Goal: Task Accomplishment & Management: Use online tool/utility

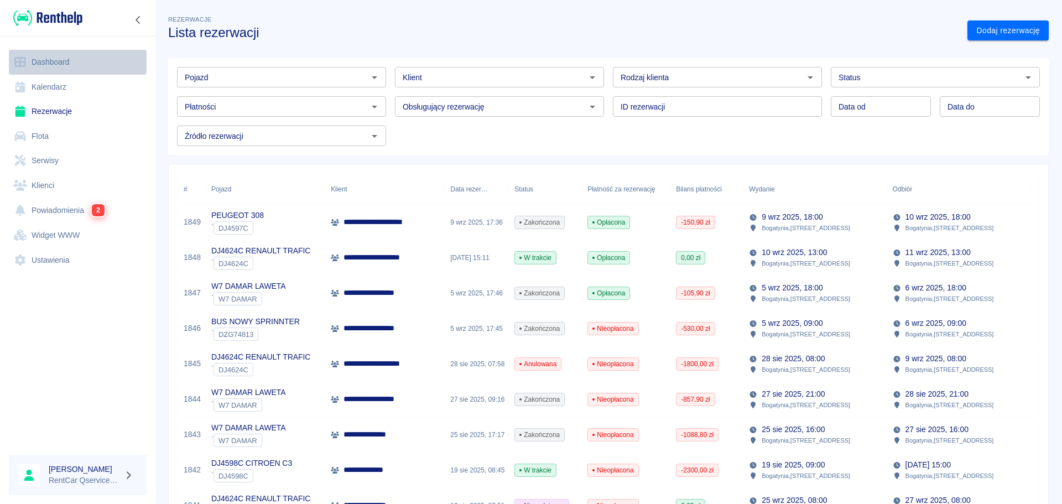
click at [50, 67] on link "Dashboard" at bounding box center [78, 62] width 138 height 25
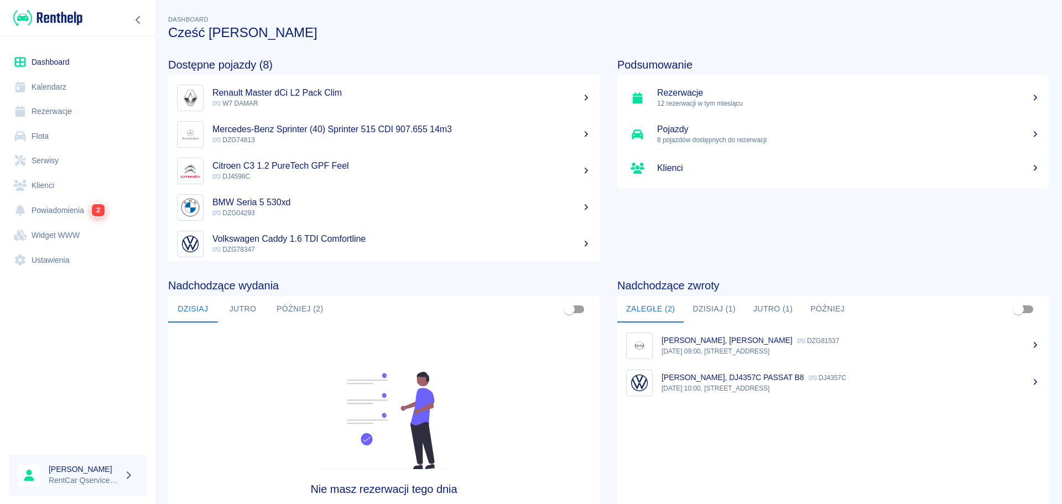
click at [779, 432] on ul "[PERSON_NAME], Antara Diesel DZG81537 [DATE] 09:00, Bogatynia, [STREET_ADDRESS]…" at bounding box center [832, 433] width 431 height 222
click at [719, 315] on button "Dzisiaj (1)" at bounding box center [714, 309] width 61 height 27
click at [725, 347] on p "15:00, [STREET_ADDRESS]" at bounding box center [851, 351] width 378 height 10
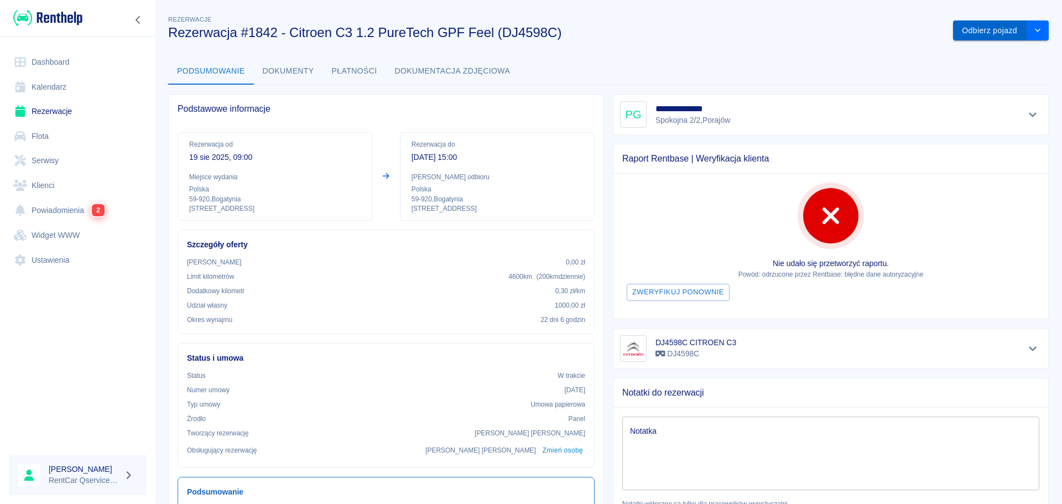
click at [972, 30] on button "Odbierz pojazd" at bounding box center [990, 30] width 74 height 20
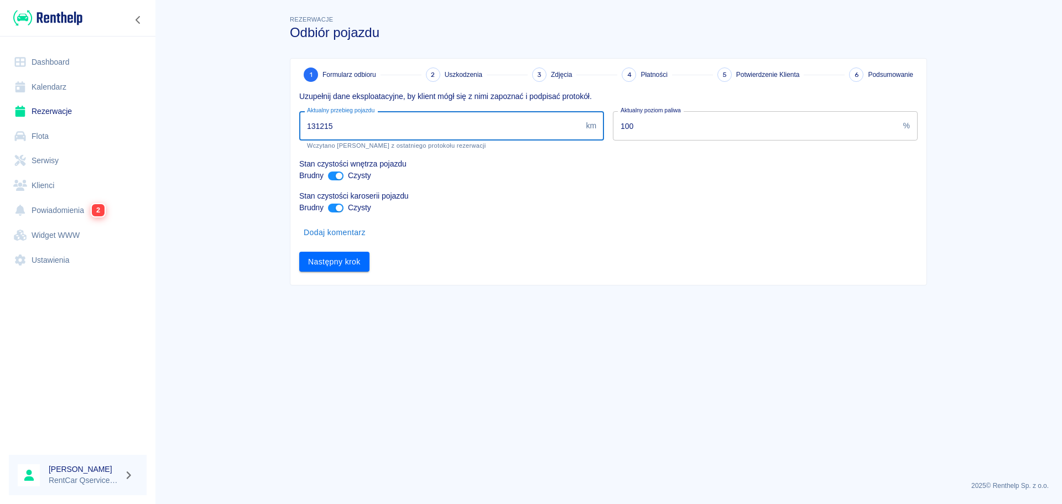
drag, startPoint x: 341, startPoint y: 127, endPoint x: 201, endPoint y: 117, distance: 139.7
click at [205, 118] on main "Rezerwacje Odbiór pojazdu 1 Formularz odbioru 2 Uszkodzenia 3 Zdjęcia 4 Płatnoś…" at bounding box center [608, 242] width 907 height 459
drag, startPoint x: 290, startPoint y: 119, endPoint x: 178, endPoint y: 116, distance: 112.9
click at [178, 116] on main "Rezerwacje Odbiór pojazdu 1 Formularz odbioru 2 Uszkodzenia 3 Zdjęcia 4 Płatnoś…" at bounding box center [608, 242] width 907 height 459
type input "132416"
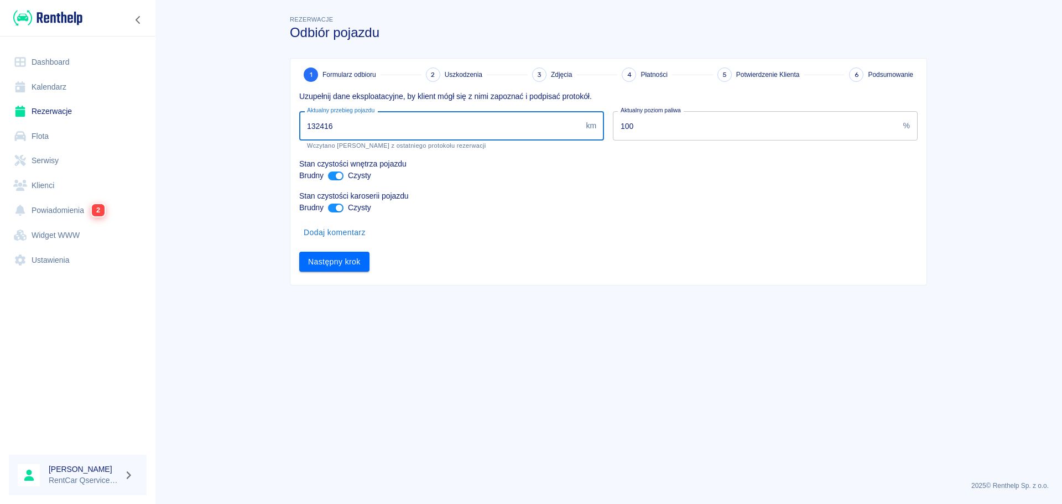
click at [397, 435] on main "Rezerwacje Odbiór pojazdu 1 Formularz odbioru 2 Uszkodzenia 3 Zdjęcia 4 Płatnoś…" at bounding box center [608, 242] width 907 height 459
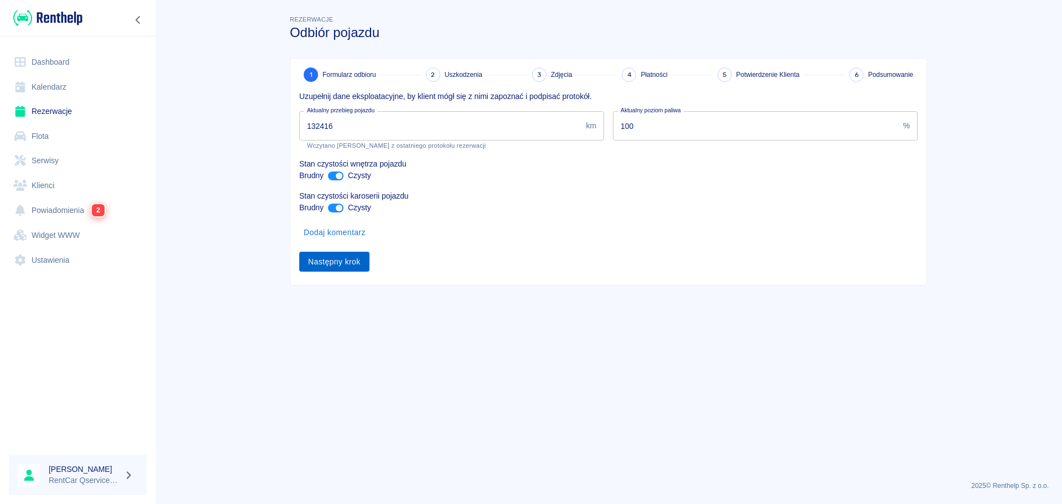
click at [346, 264] on button "Następny krok" at bounding box center [334, 262] width 70 height 20
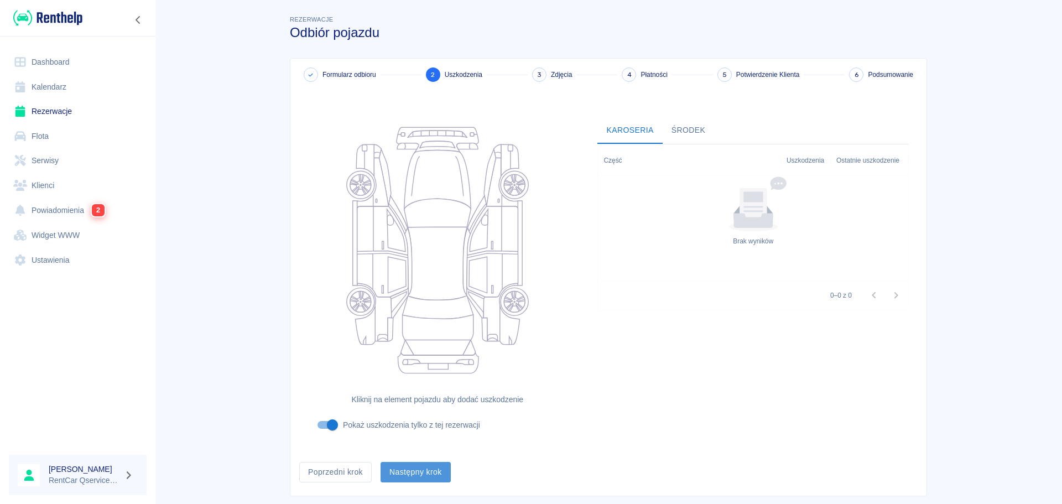
click at [436, 476] on button "Następny krok" at bounding box center [416, 472] width 70 height 20
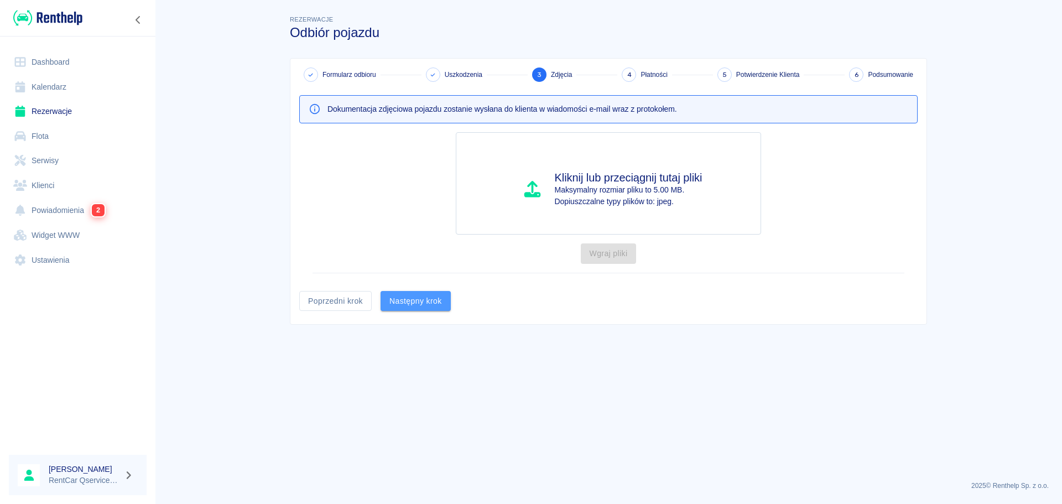
drag, startPoint x: 417, startPoint y: 299, endPoint x: 614, endPoint y: 194, distance: 223.2
click at [417, 299] on button "Następny krok" at bounding box center [416, 301] width 70 height 20
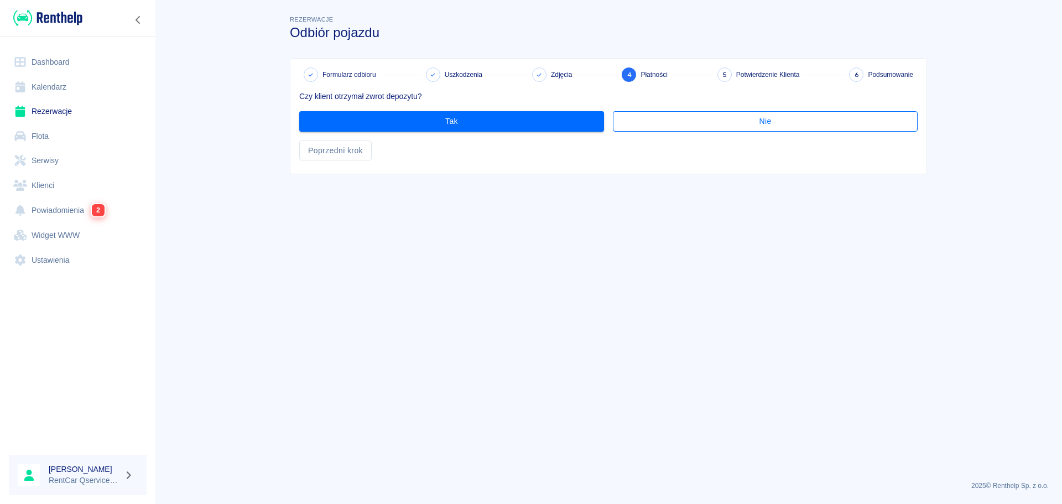
click at [726, 123] on button "Nie" at bounding box center [765, 121] width 305 height 20
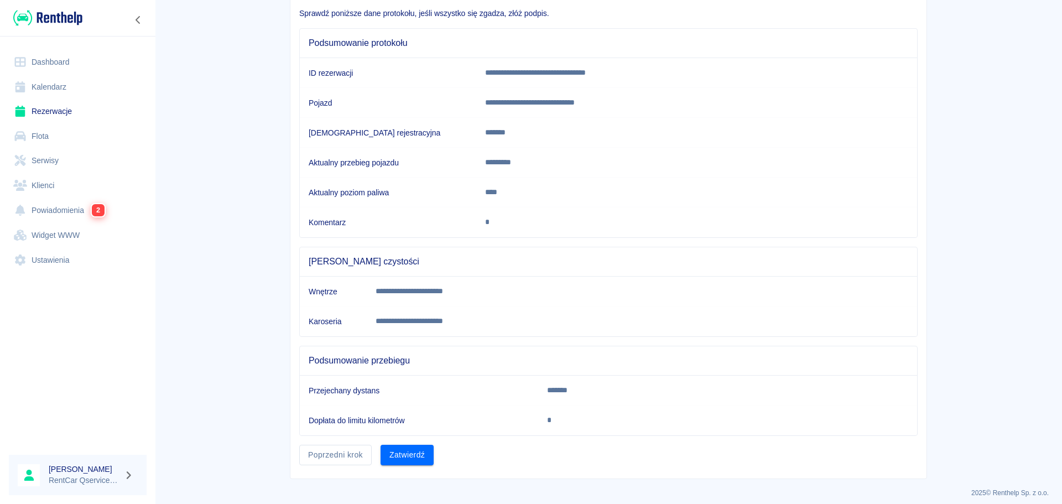
scroll to position [90, 0]
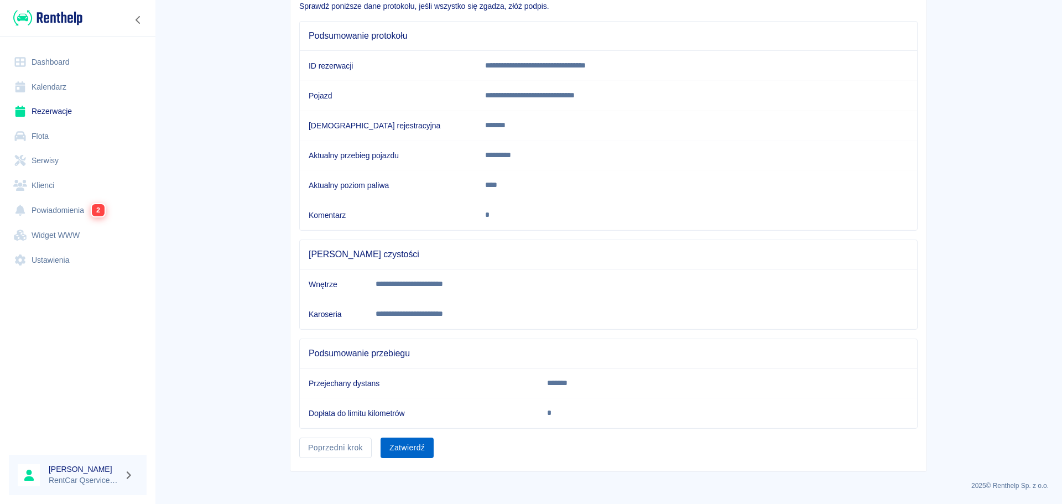
click at [414, 444] on button "Zatwierdź" at bounding box center [407, 448] width 53 height 20
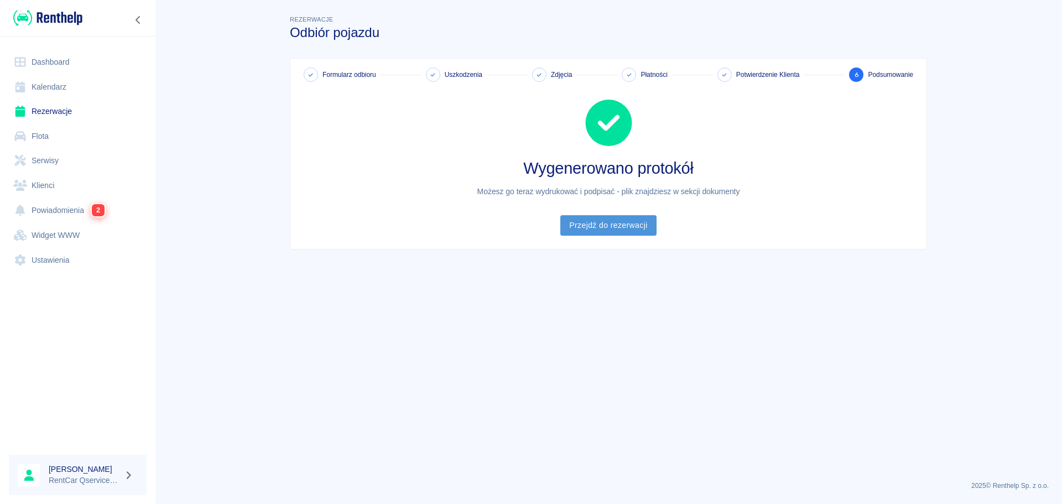
click at [623, 229] on link "Przejdź do rezerwacji" at bounding box center [608, 225] width 96 height 20
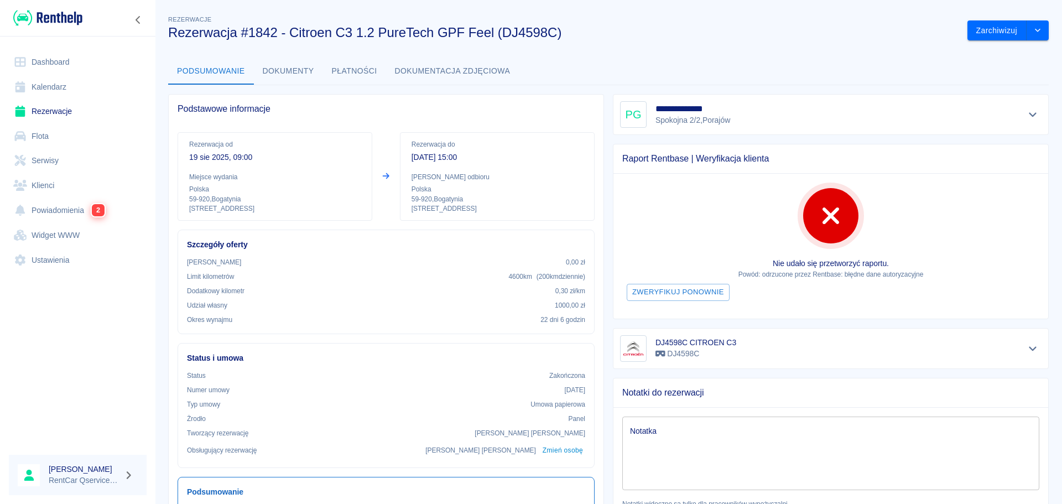
click at [286, 72] on button "Dokumenty" at bounding box center [288, 71] width 69 height 27
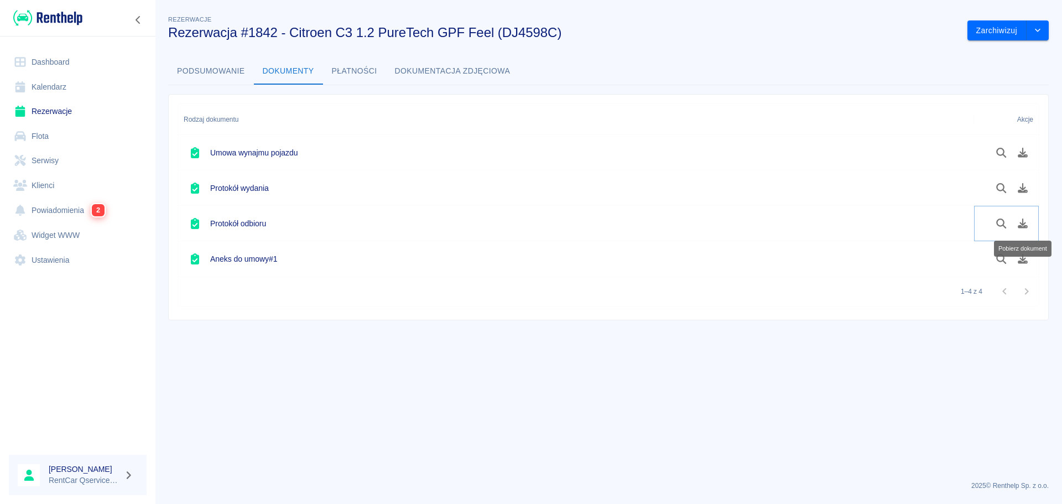
click at [1023, 220] on icon "Pobierz dokument" at bounding box center [1023, 223] width 10 height 10
click at [526, 397] on main "Rezerwacje Rezerwacja #1842 - Citroen C3 1.2 PureTech GPF Feel (DJ4598C) Zarchi…" at bounding box center [608, 242] width 907 height 459
